Goal: Find contact information: Find contact information

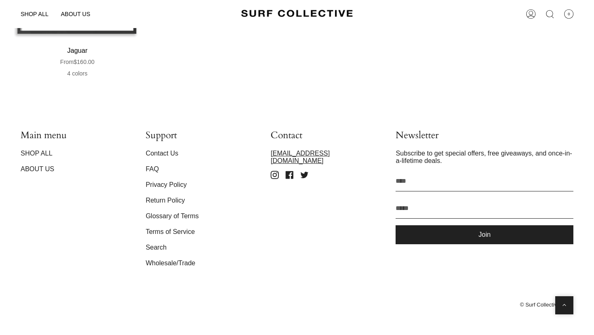
scroll to position [1426, 0]
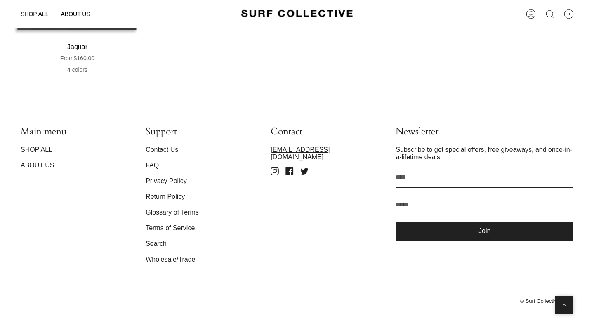
click at [44, 167] on link "ABOUT US" at bounding box center [38, 165] width 34 height 7
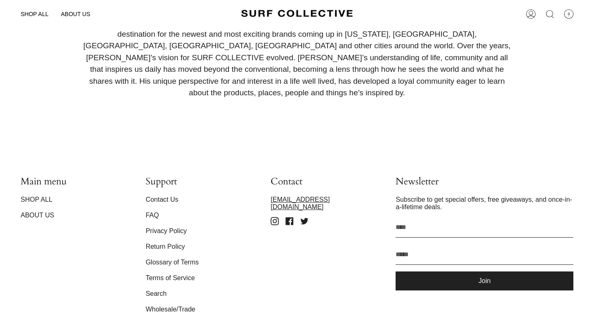
scroll to position [246, 0]
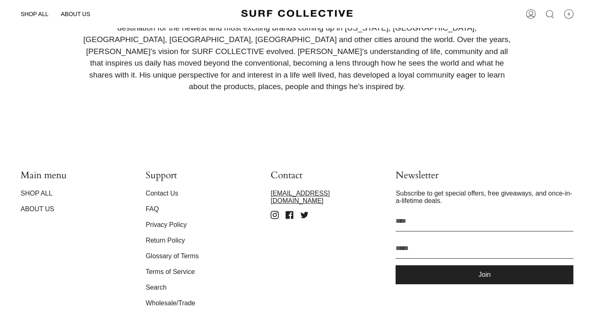
click at [161, 299] on link "Wholesale/Trade" at bounding box center [170, 302] width 49 height 7
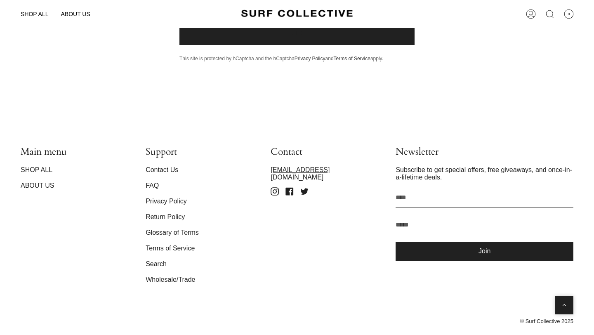
scroll to position [652, 0]
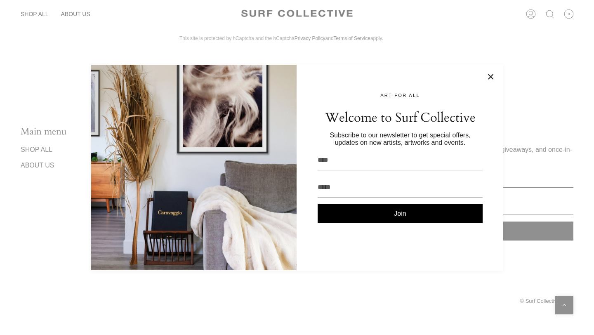
click at [486, 77] on button at bounding box center [490, 77] width 8 height 8
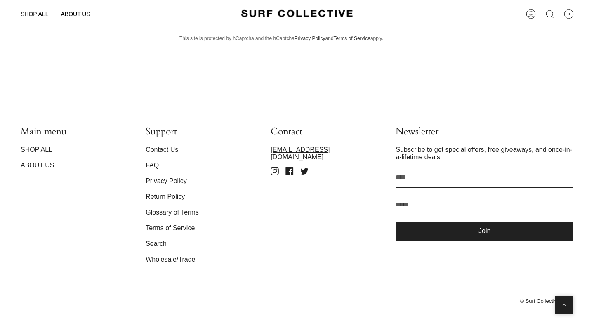
click at [155, 150] on link "Contact Us" at bounding box center [162, 149] width 33 height 7
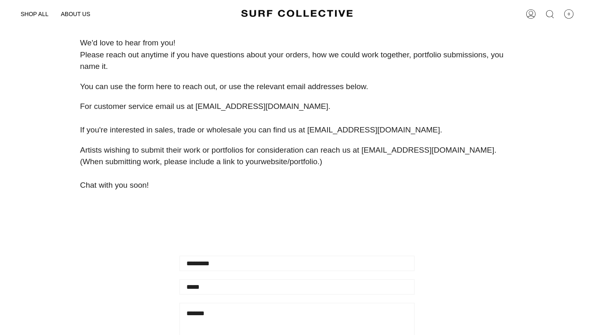
scroll to position [170, 0]
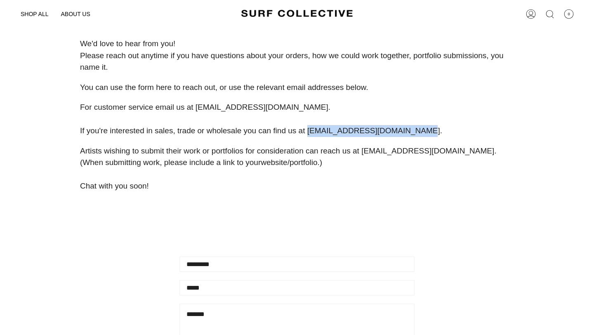
drag, startPoint x: 307, startPoint y: 131, endPoint x: 409, endPoint y: 132, distance: 101.8
click at [409, 132] on span "For customer service email us at hello@surfcollectivenyc.com. If you're interes…" at bounding box center [261, 119] width 362 height 32
copy span "sales@surfcollectivenyc.com"
click at [76, 11] on span "ABOUT US" at bounding box center [75, 14] width 29 height 7
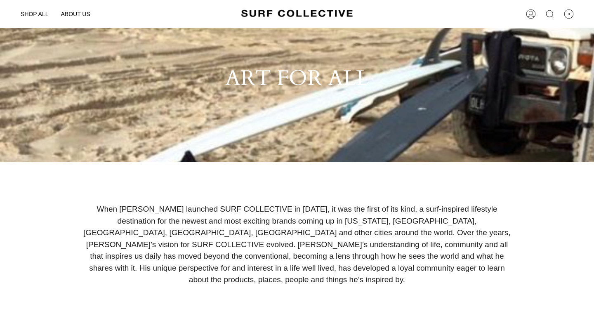
scroll to position [130, 0]
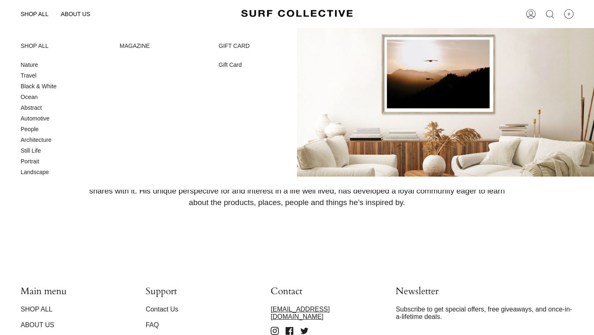
click at [37, 9] on link "SHOP ALL" at bounding box center [34, 14] width 40 height 28
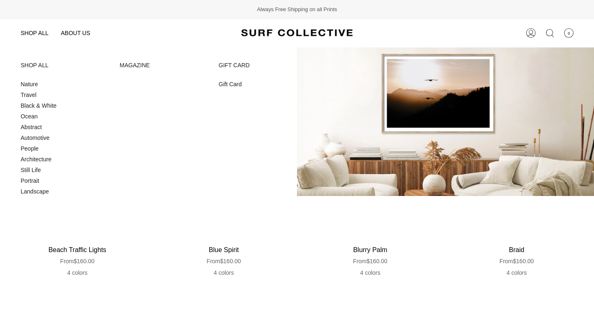
click at [29, 62] on span "SHOP ALL" at bounding box center [35, 65] width 28 height 7
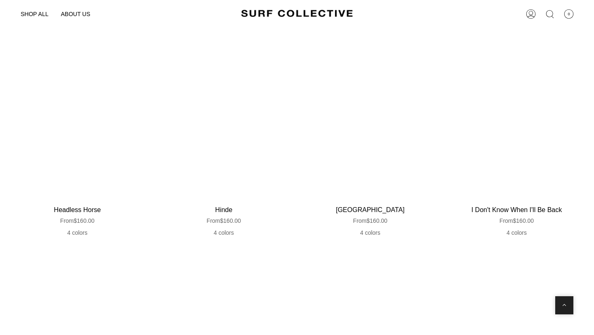
scroll to position [1425, 0]
